Goal: Information Seeking & Learning: Learn about a topic

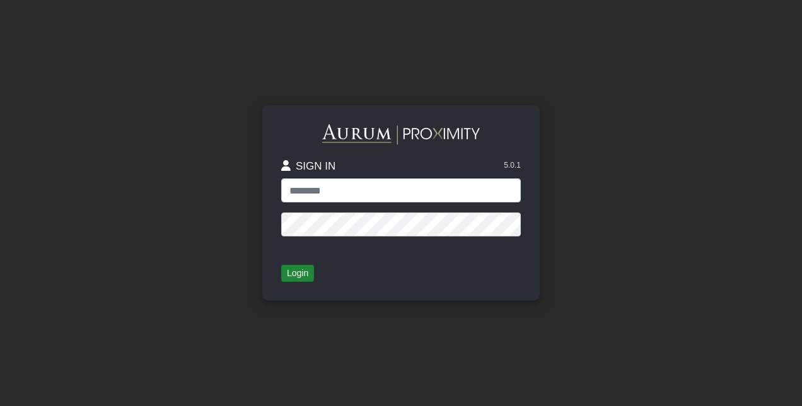
type input "**********"
click at [296, 276] on button "Login" at bounding box center [297, 274] width 33 height 18
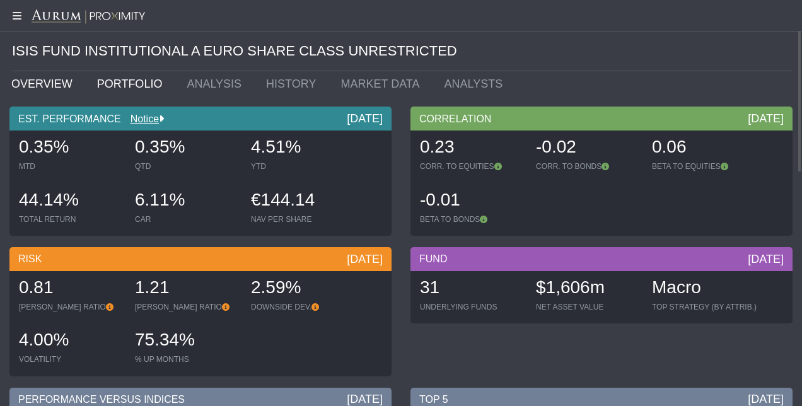
click at [117, 88] on link "PORTFOLIO" at bounding box center [133, 83] width 90 height 25
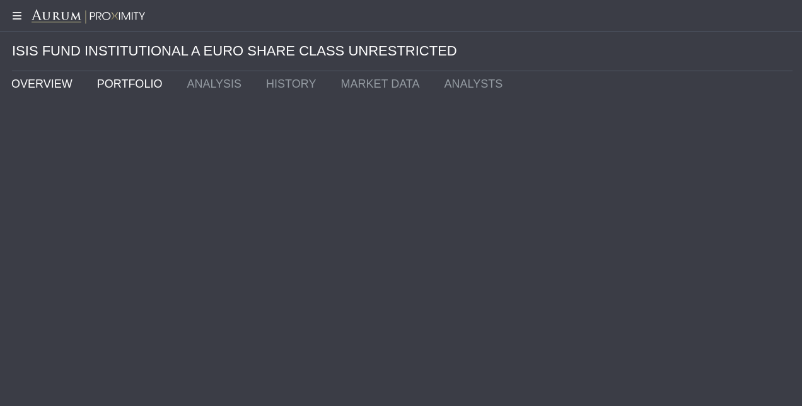
click at [49, 89] on link "OVERVIEW" at bounding box center [45, 83] width 86 height 25
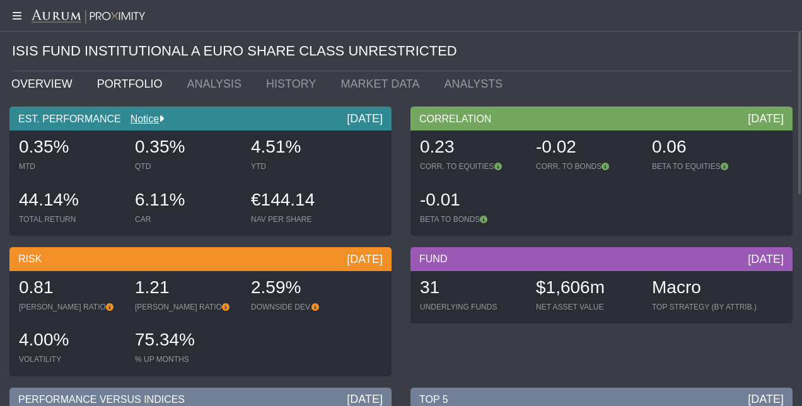
click at [138, 93] on link "PORTFOLIO" at bounding box center [133, 83] width 90 height 25
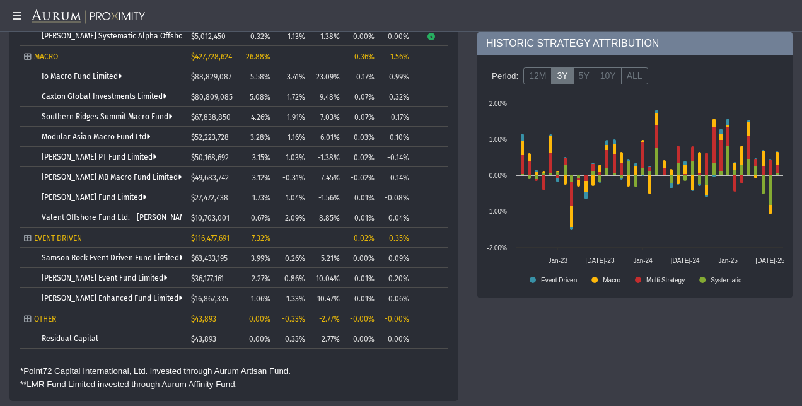
scroll to position [607, 0]
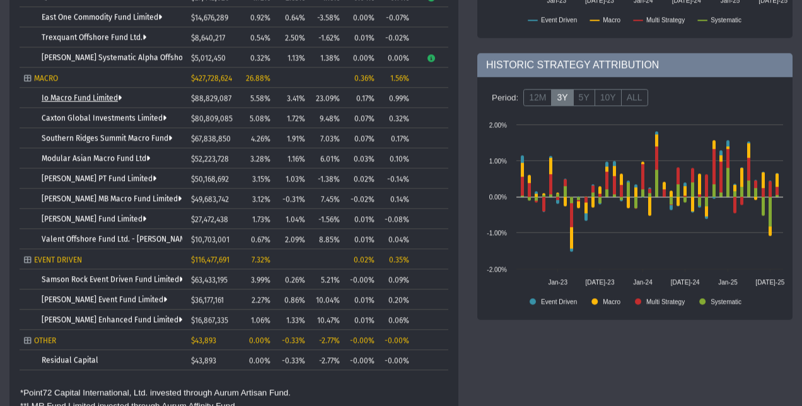
click at [112, 96] on link "Io Macro Fund Limited" at bounding box center [82, 98] width 80 height 9
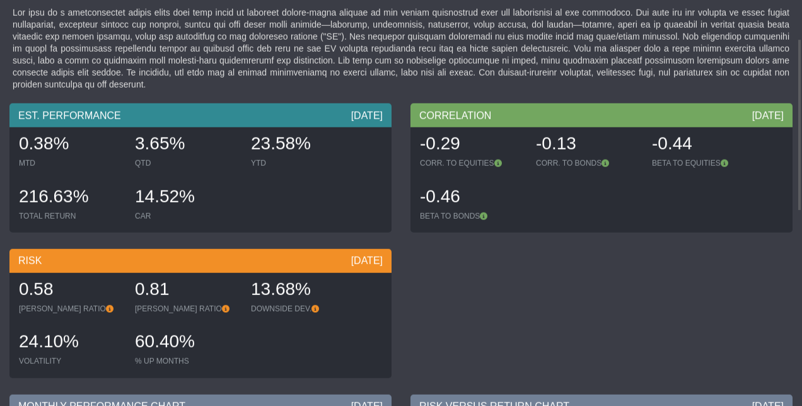
scroll to position [90, 0]
drag, startPoint x: 22, startPoint y: 328, endPoint x: 78, endPoint y: 329, distance: 55.5
click at [78, 329] on div "24.10%" at bounding box center [70, 342] width 103 height 26
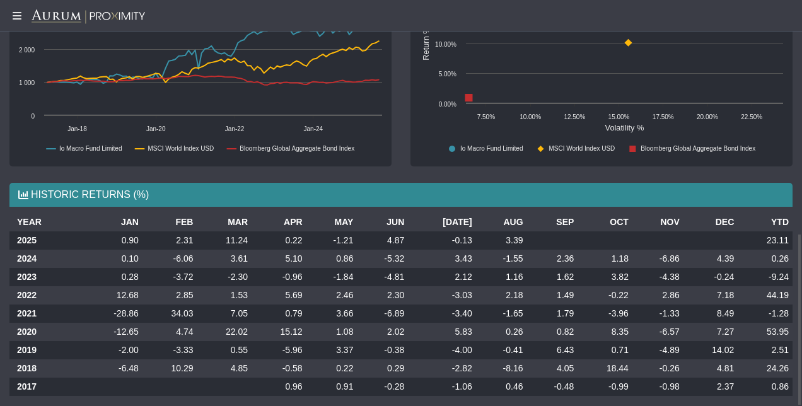
scroll to position [546, 0]
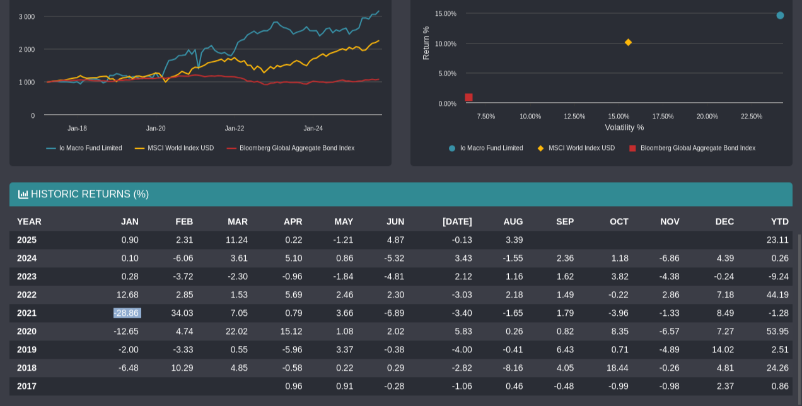
drag, startPoint x: 114, startPoint y: 300, endPoint x: 153, endPoint y: 303, distance: 39.2
click at [153, 304] on tr "2021 -28.86 34.03 7.05 0.79 3.66 -6.89 -3.40 -1.65 1.79 -3.96 -1.33 8.49 -1.28" at bounding box center [400, 313] width 783 height 18
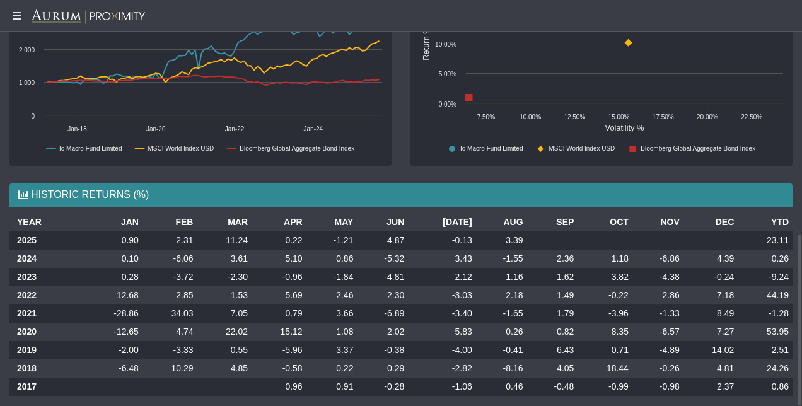
drag, startPoint x: 153, startPoint y: 303, endPoint x: 206, endPoint y: 390, distance: 101.3
click at [206, 390] on div "YEAR JAN FEB MAR APR MAY JUN [DATE] AUG SEP OCT NOV DEC YTD 2025 0.90 2.31 11.2…" at bounding box center [401, 309] width 802 height 193
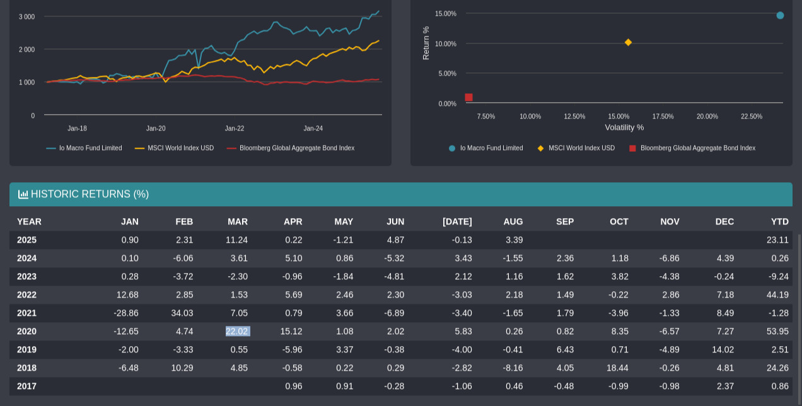
drag, startPoint x: 227, startPoint y: 318, endPoint x: 265, endPoint y: 322, distance: 38.7
click at [265, 322] on tr "2020 -12.65 4.74 22.02 15.12 1.08 2.02 5.83 0.26 0.82 8.35 -6.57 7.27 53.95" at bounding box center [400, 331] width 783 height 18
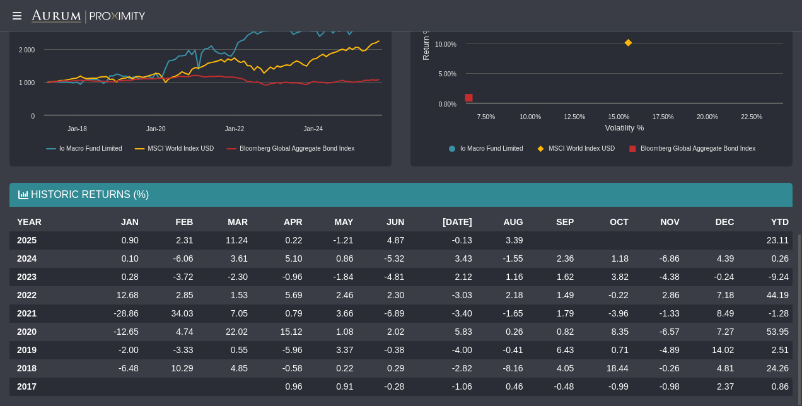
click at [204, 378] on td at bounding box center [224, 387] width 55 height 18
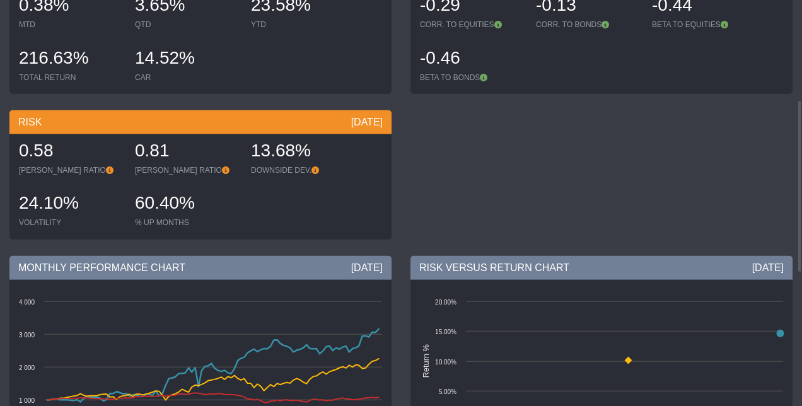
scroll to position [202, 0]
